Goal: Register for event/course

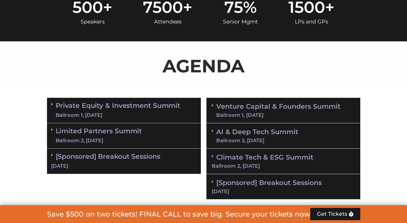
scroll to position [310, 0]
click at [172, 110] on link "Private Equity & Investment Summit Ballroom 1, [DATE]" at bounding box center [118, 110] width 125 height 17
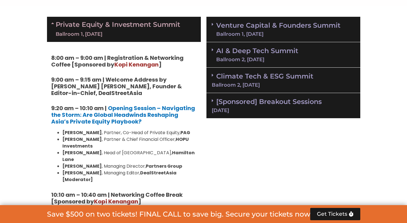
scroll to position [386, 0]
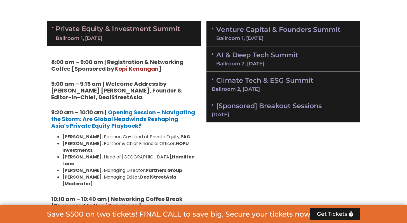
click at [277, 30] on link "Venture Capital & Founders​ Summit Ballroom 1, [DATE]" at bounding box center [278, 33] width 124 height 15
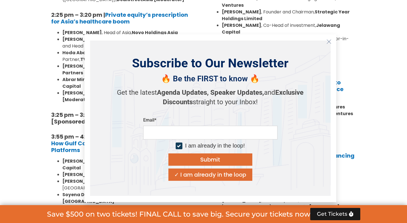
scroll to position [919, 0]
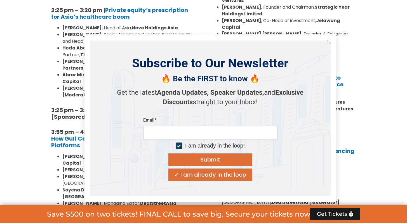
click at [325, 43] on button "Close" at bounding box center [328, 41] width 9 height 9
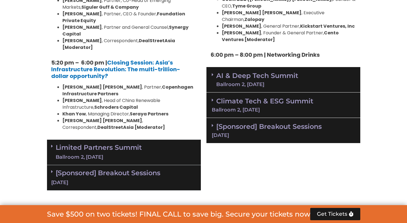
scroll to position [1189, 0]
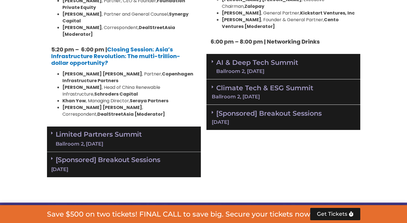
click at [151, 127] on div "Limited Partners [GEOGRAPHIC_DATA] 2, [DATE]" at bounding box center [124, 139] width 154 height 25
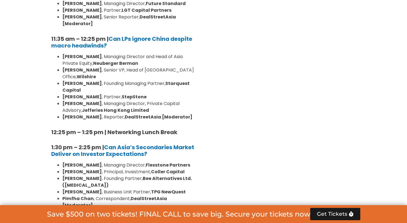
scroll to position [1439, 0]
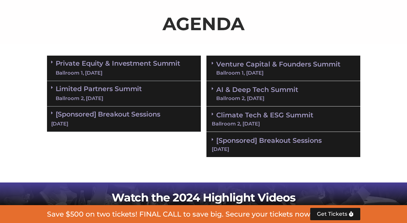
scroll to position [350, 0]
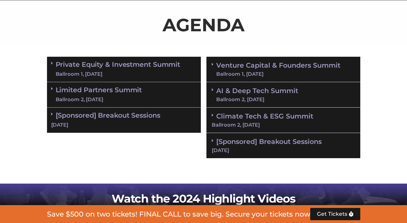
click at [285, 69] on link "Venture Capital & Founders​ Summit Ballroom 1, [DATE]" at bounding box center [278, 69] width 124 height 15
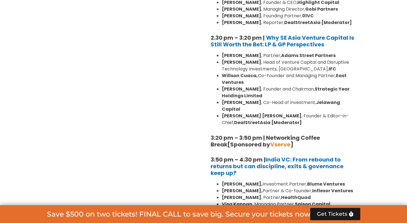
scroll to position [1073, 0]
